Goal: Obtain resource: Download file/media

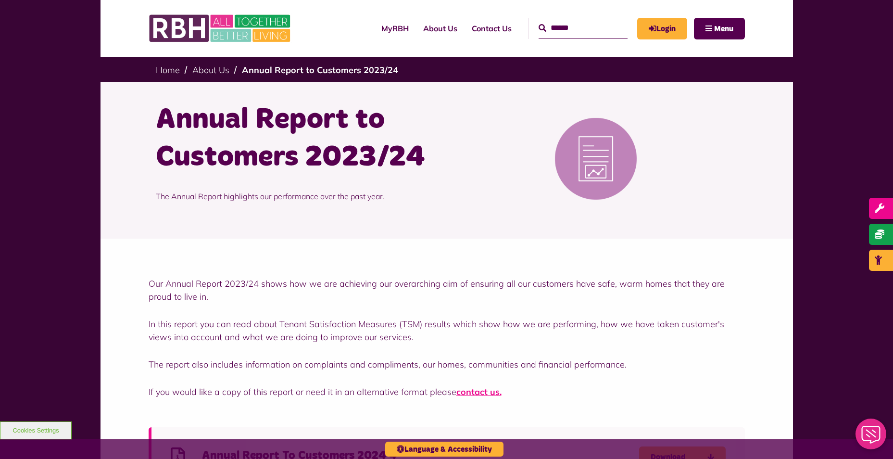
drag, startPoint x: 537, startPoint y: 29, endPoint x: 555, endPoint y: 32, distance: 17.5
click at [538, 29] on input "Search" at bounding box center [582, 28] width 89 height 21
type input "**********"
click at [538, 23] on button "Search" at bounding box center [542, 29] width 8 height 12
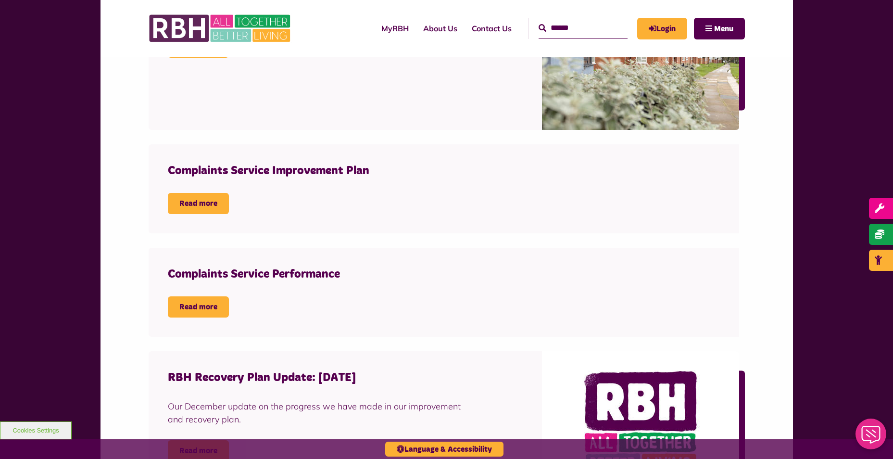
scroll to position [481, 0]
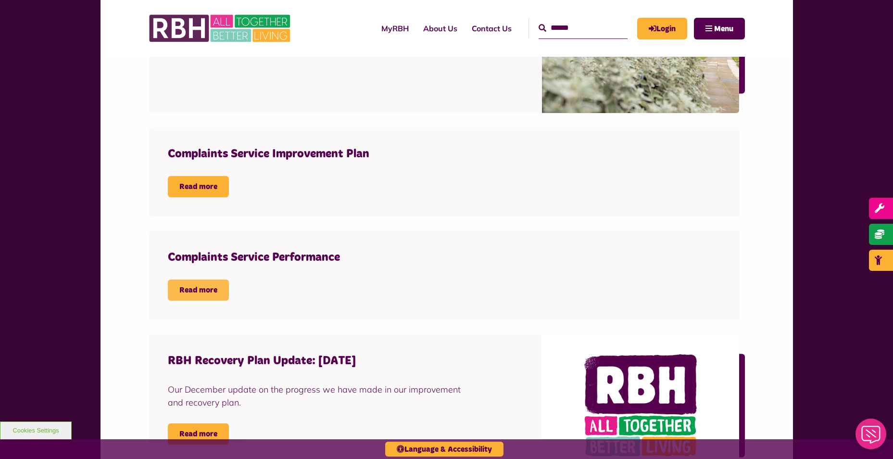
click at [207, 287] on link "Read more" at bounding box center [198, 289] width 61 height 21
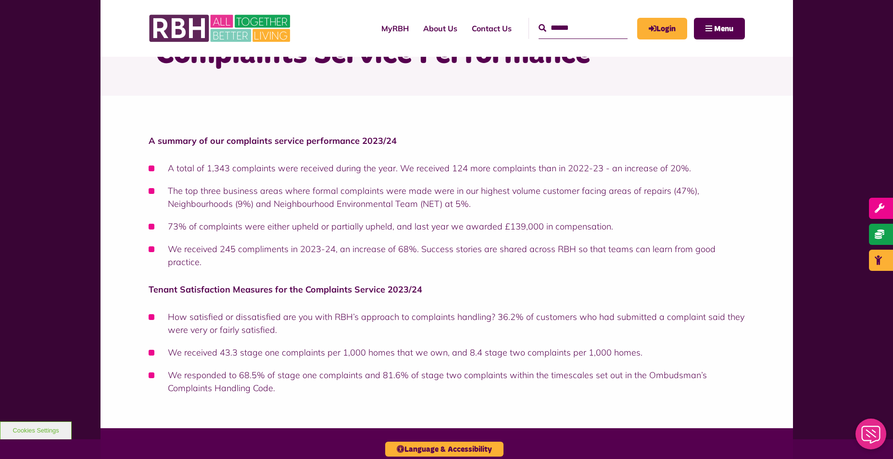
scroll to position [48, 0]
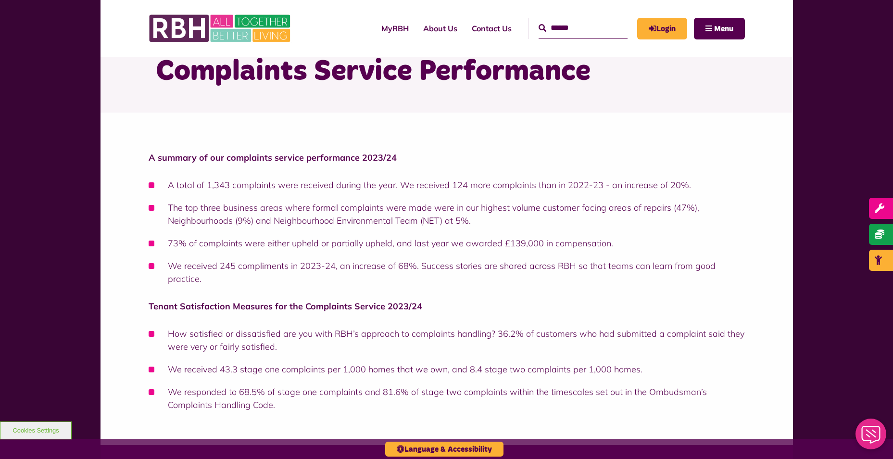
click at [207, 391] on li "We responded to 68.5% of stage one complaints and 81.6% of stage two complaints…" at bounding box center [447, 398] width 596 height 26
click at [212, 392] on li "We responded to 68.5% of stage one complaints and 81.6% of stage two complaints…" at bounding box center [447, 398] width 596 height 26
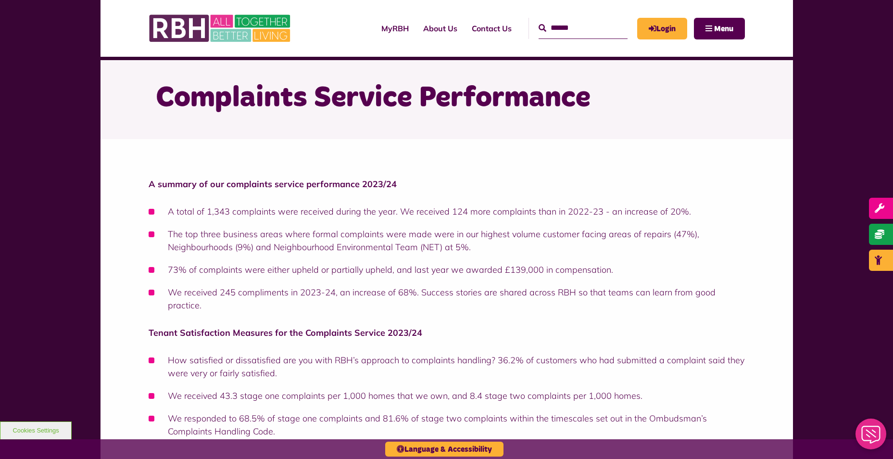
scroll to position [0, 0]
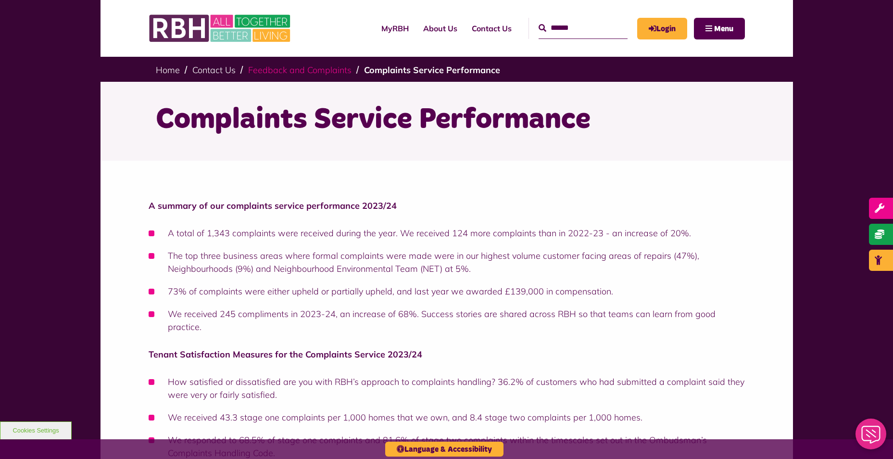
click at [326, 73] on link "Feedback and Complaints" at bounding box center [299, 69] width 103 height 11
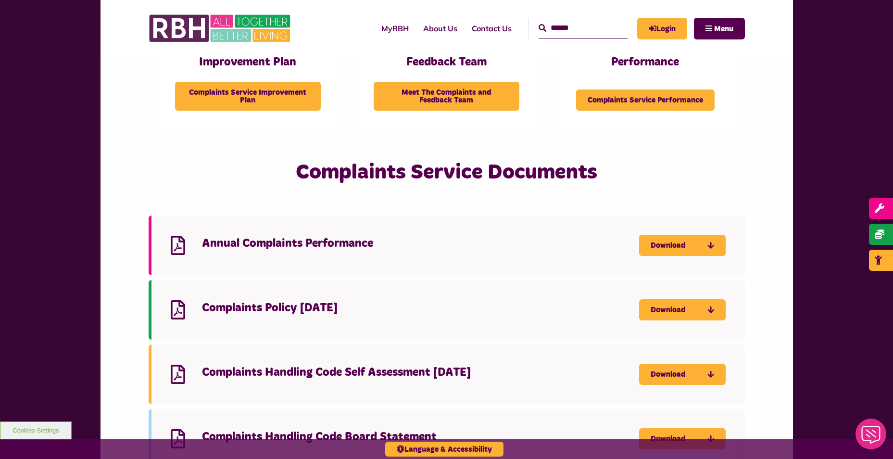
scroll to position [1105, 0]
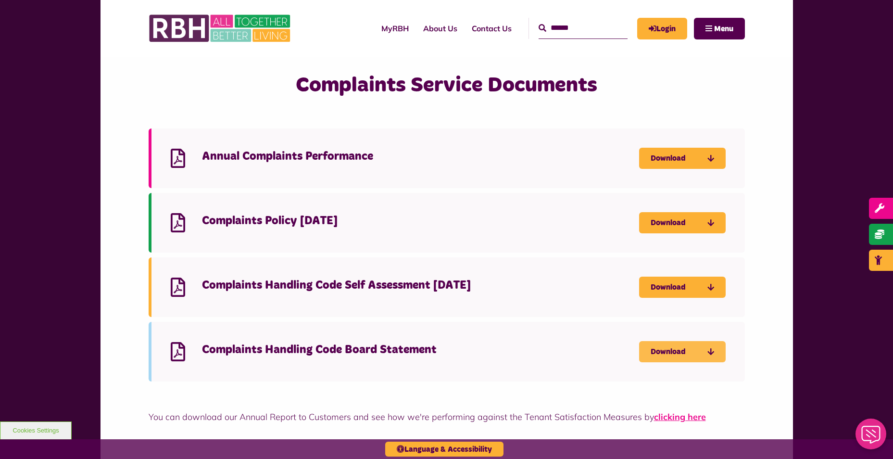
click at [680, 358] on link "Download" at bounding box center [682, 351] width 87 height 21
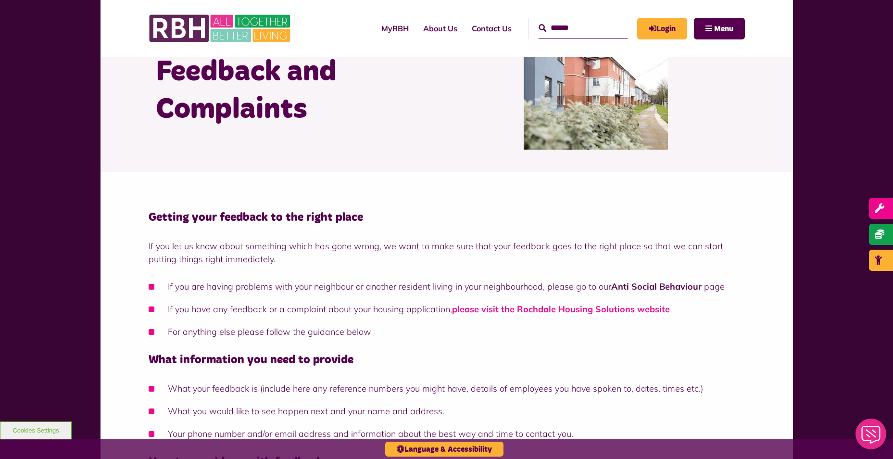
scroll to position [0, 0]
